Goal: Task Accomplishment & Management: Manage account settings

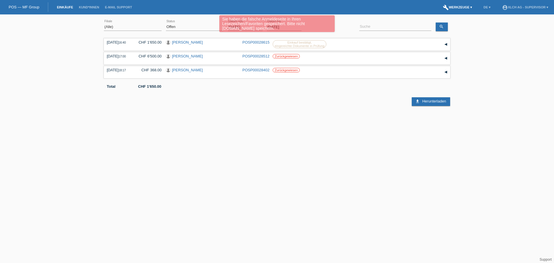
click at [467, 8] on link "build Werkzeuge ▾" at bounding box center [457, 6] width 35 height 3
click at [453, 29] on span "Einstellungen" at bounding box center [458, 30] width 24 height 7
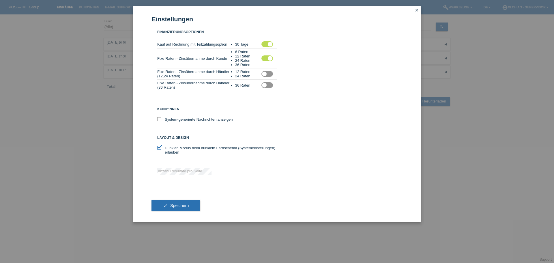
click at [265, 74] on label at bounding box center [267, 74] width 12 height 6
click at [0, 0] on input "checkbox" at bounding box center [0, 0] width 0 height 0
click at [263, 86] on label at bounding box center [267, 85] width 12 height 6
click at [0, 0] on input "checkbox" at bounding box center [0, 0] width 0 height 0
click at [181, 205] on span "Speichern" at bounding box center [179, 205] width 18 height 5
